Goal: Transaction & Acquisition: Purchase product/service

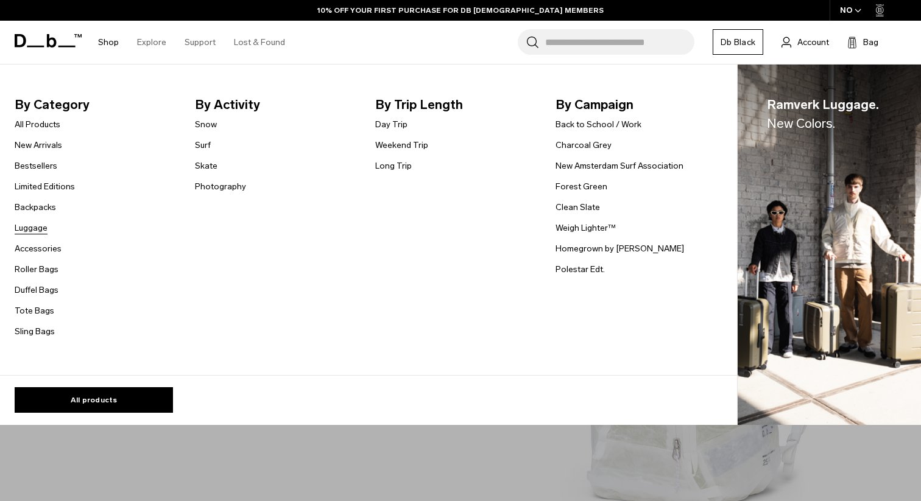
click at [35, 228] on link "Luggage" at bounding box center [31, 228] width 33 height 13
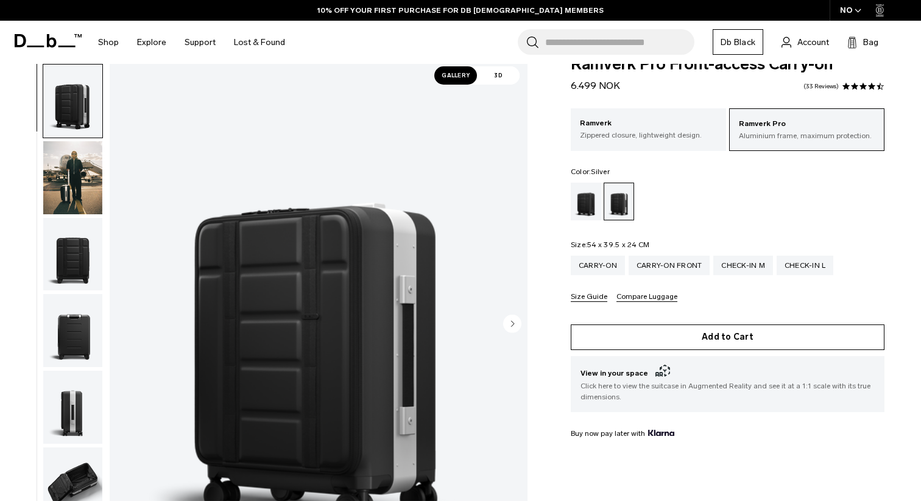
scroll to position [24, 0]
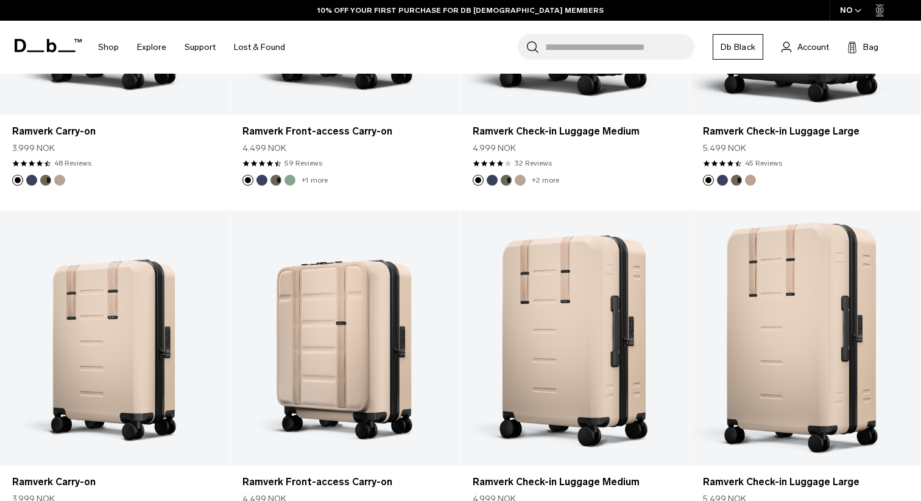
scroll to position [2909, 0]
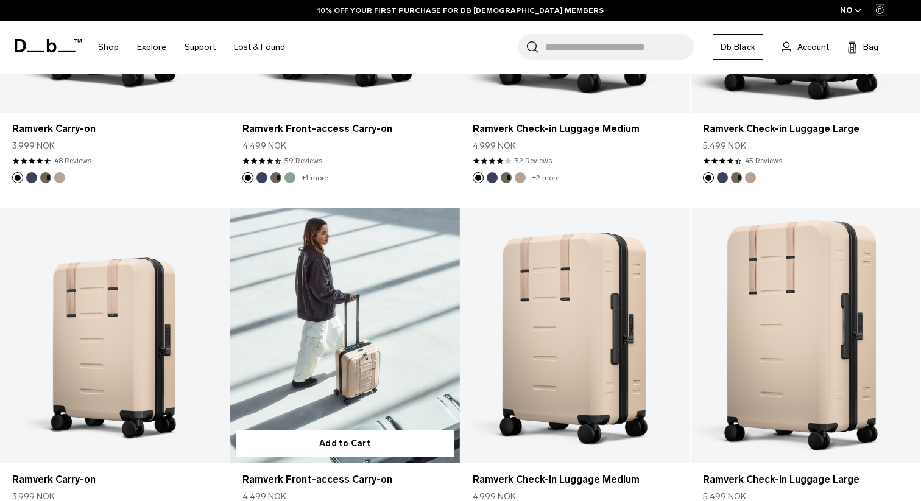
click at [286, 345] on link "Ramverk Front-access Carry-on" at bounding box center [345, 335] width 230 height 255
